Goal: Use online tool/utility: Utilize a website feature to perform a specific function

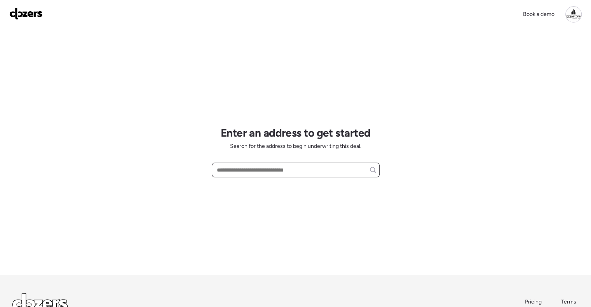
click at [263, 174] on input "text" at bounding box center [295, 170] width 161 height 11
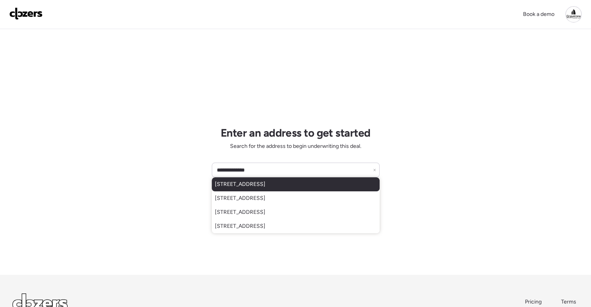
click at [306, 188] on div "[STREET_ADDRESS]" at bounding box center [296, 184] width 168 height 14
type input "**********"
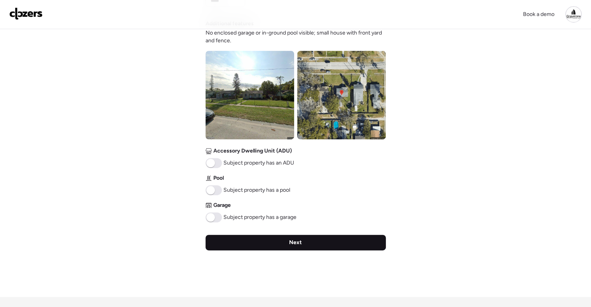
click at [323, 247] on div "Next" at bounding box center [295, 243] width 180 height 16
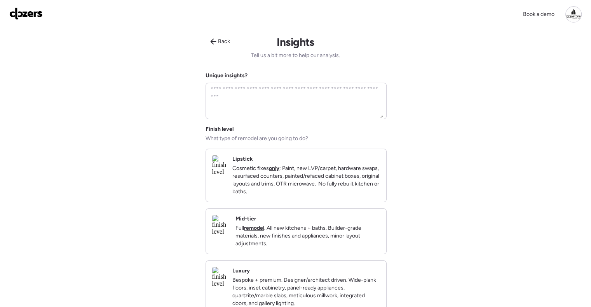
click at [311, 232] on p "Full remodel . All new kitchens + baths. Builder-grade materials, new finishes …" at bounding box center [307, 235] width 144 height 23
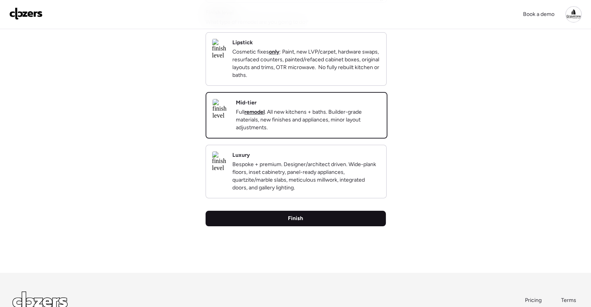
click at [322, 226] on div "Finish" at bounding box center [295, 219] width 180 height 16
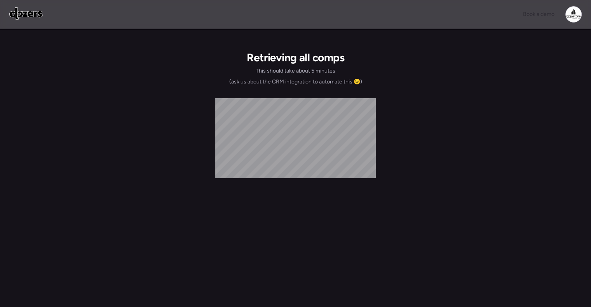
click at [575, 15] on div at bounding box center [573, 14] width 16 height 16
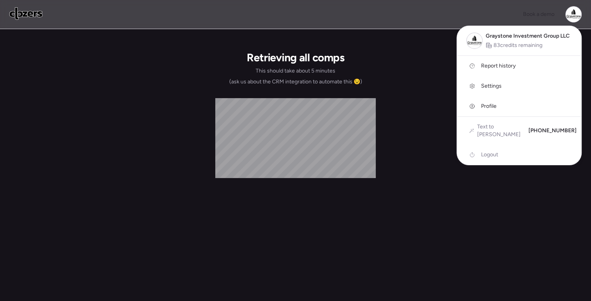
click at [575, 15] on div at bounding box center [573, 14] width 16 height 16
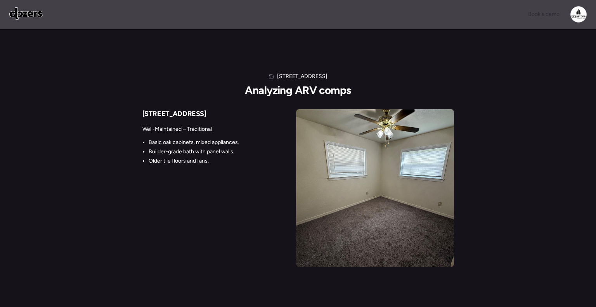
click at [517, 64] on div "[STREET_ADDRESS] S Analyzing ARV comps [STREET_ADDRESS] Well-Maintained – Tradi…" at bounding box center [298, 154] width 596 height 250
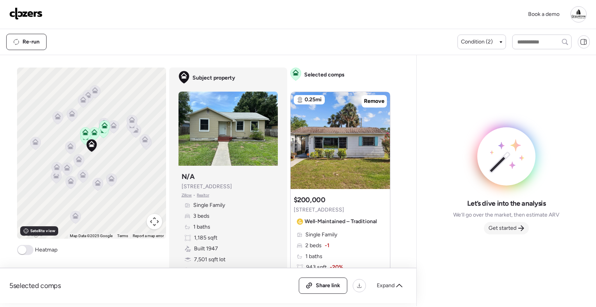
click at [520, 228] on icon at bounding box center [522, 228] width 6 height 6
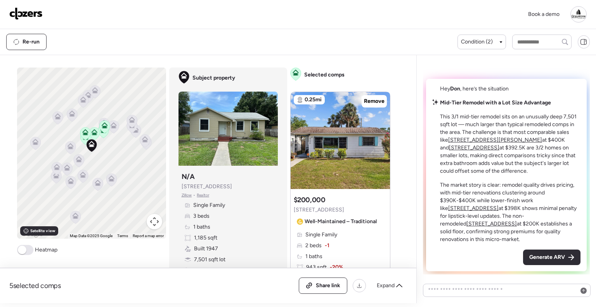
click at [549, 254] on span "Generate ARV" at bounding box center [548, 258] width 36 height 8
